Goal: Transaction & Acquisition: Download file/media

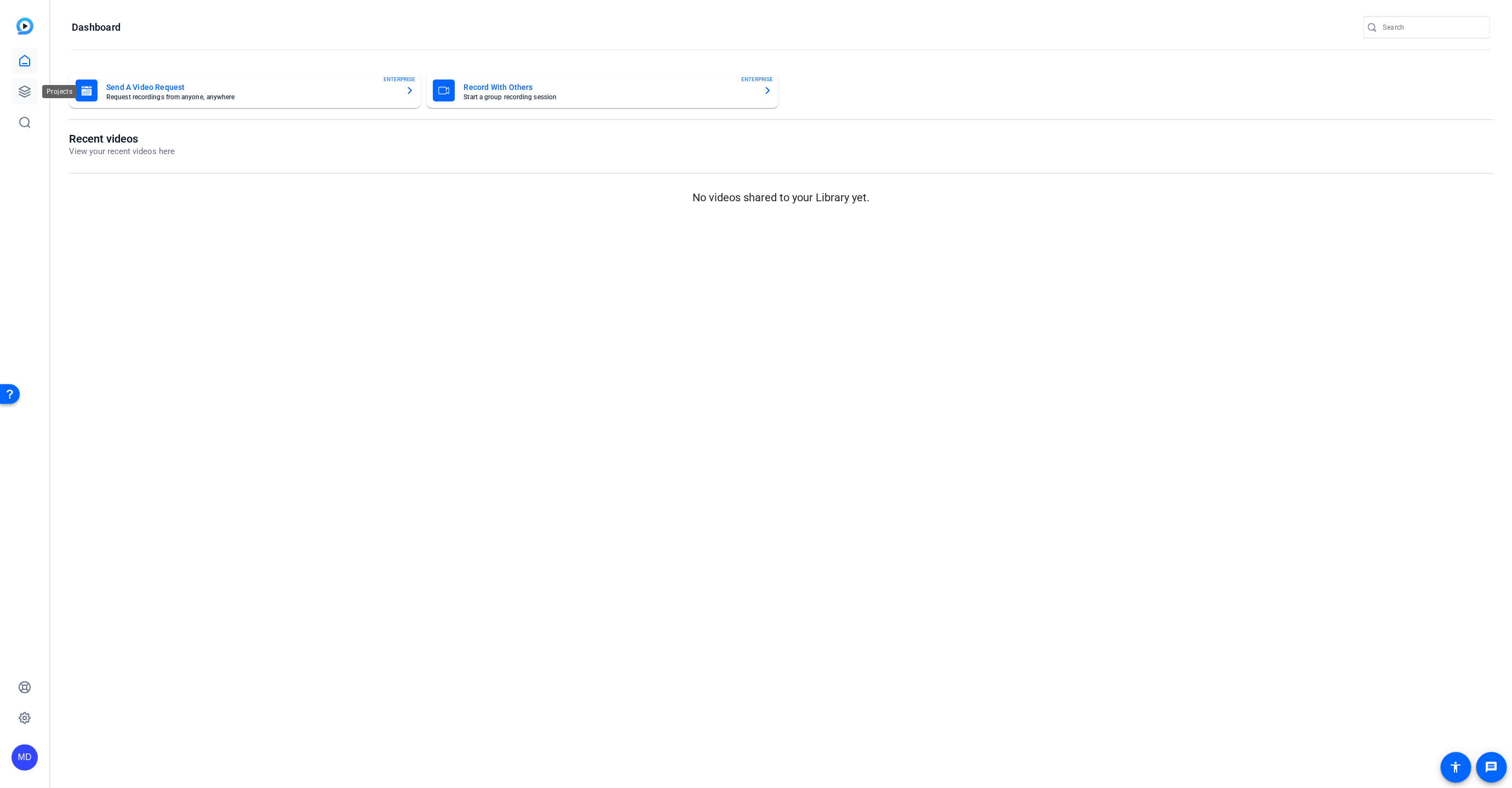
click at [25, 85] on link at bounding box center [25, 92] width 26 height 26
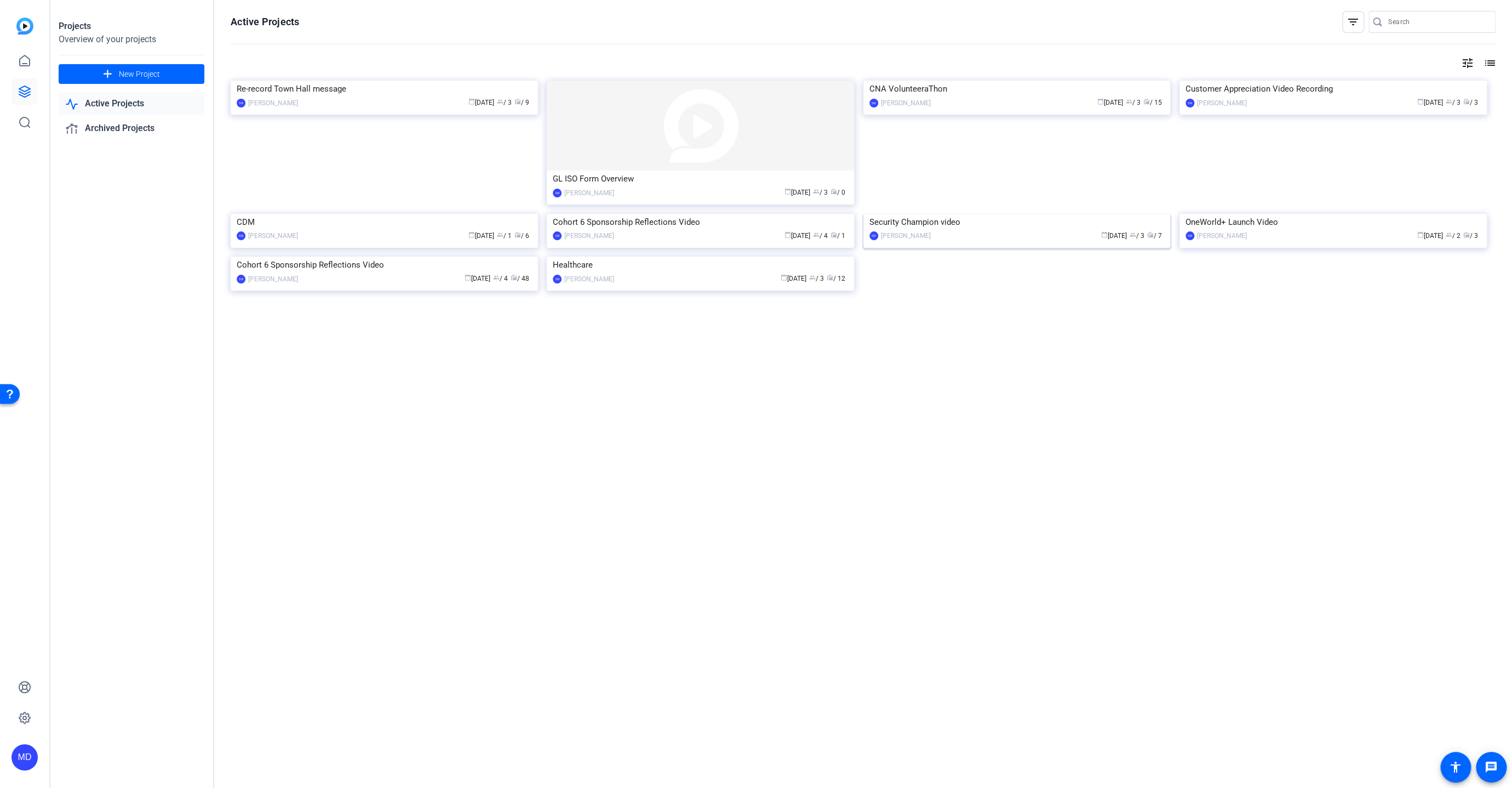
click at [938, 214] on img at bounding box center [1016, 214] width 307 height 0
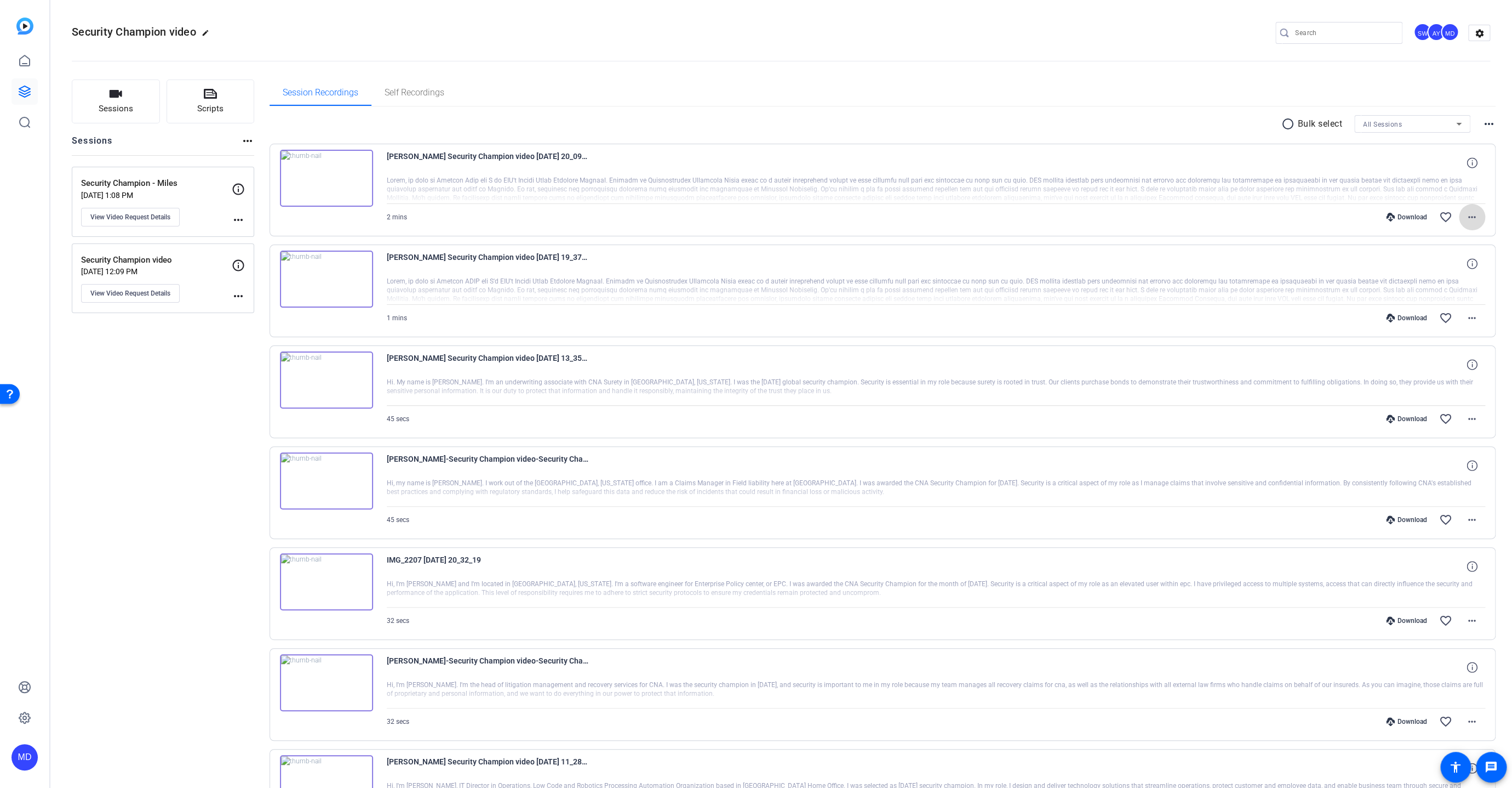
click at [1467, 218] on mat-icon "more_horiz" at bounding box center [1472, 217] width 13 height 13
click at [1421, 269] on span "Download MP4" at bounding box center [1439, 266] width 66 height 13
click at [1467, 318] on mat-icon "more_horiz" at bounding box center [1472, 318] width 13 height 13
click at [1423, 363] on span "Download MP4" at bounding box center [1439, 367] width 66 height 13
click at [1469, 416] on mat-icon "more_horiz" at bounding box center [1472, 419] width 13 height 13
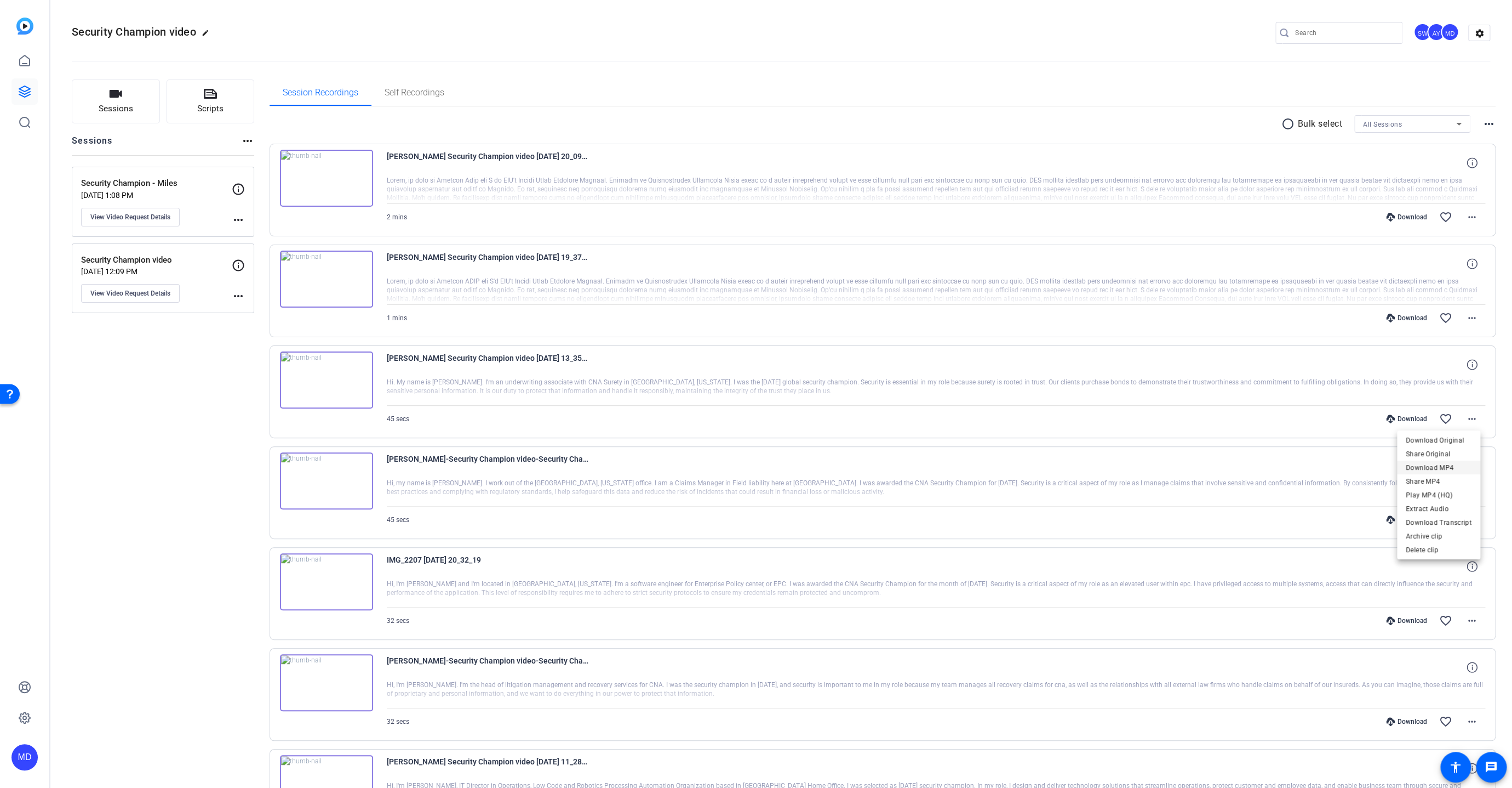
click at [1443, 468] on span "Download MP4" at bounding box center [1439, 468] width 66 height 13
